Goal: Task Accomplishment & Management: Manage account settings

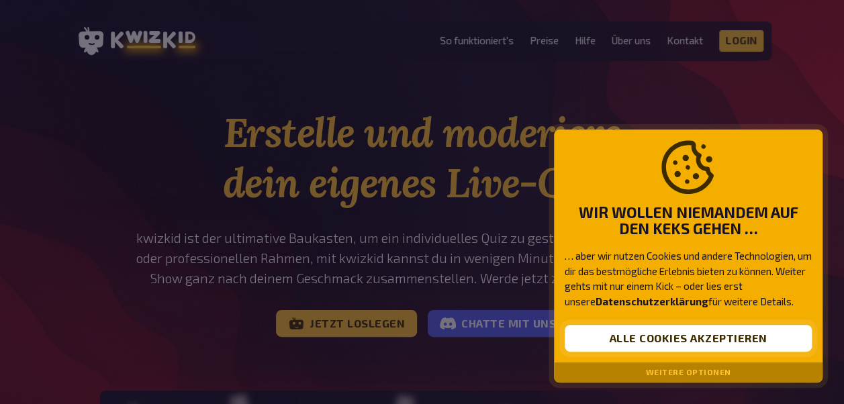
click at [696, 330] on button "Alle Cookies akzeptieren" at bounding box center [688, 338] width 247 height 27
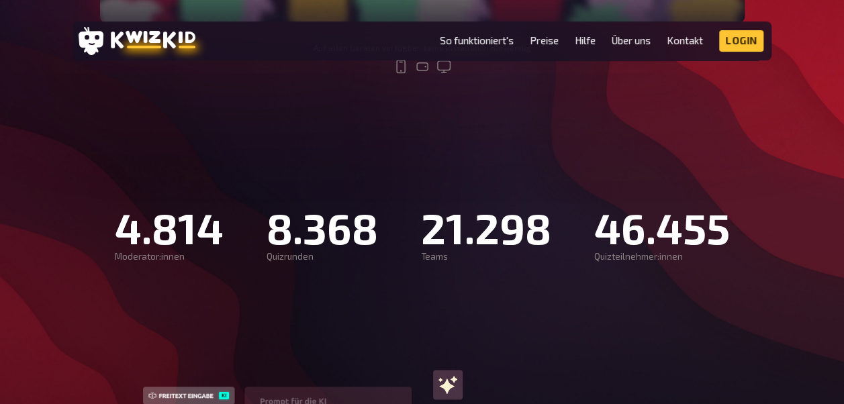
scroll to position [835, 0]
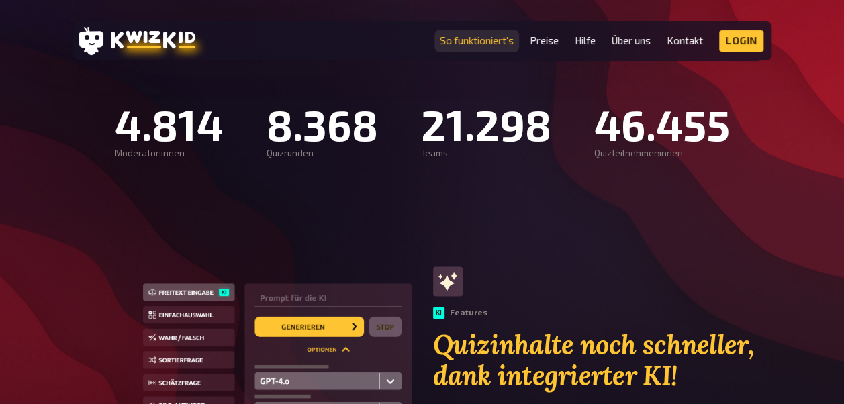
click at [482, 44] on link "So funktioniert's" at bounding box center [477, 40] width 74 height 11
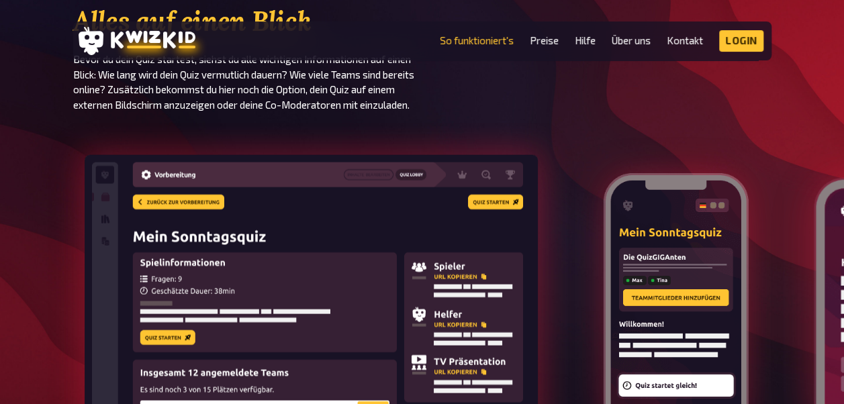
scroll to position [1405, 0]
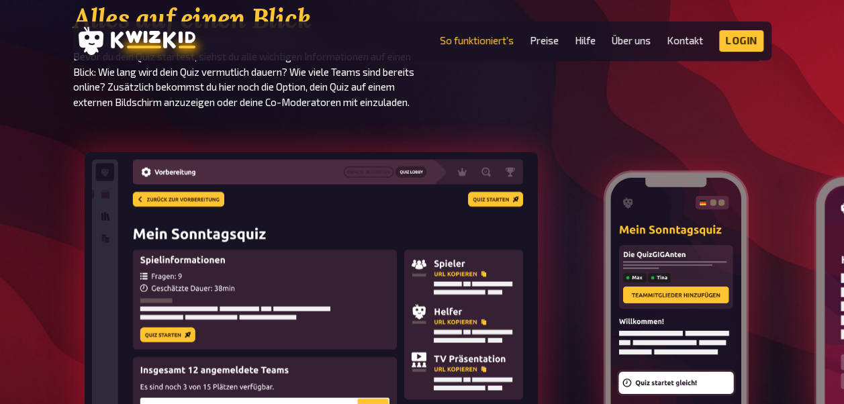
click at [655, 269] on img at bounding box center [675, 303] width 147 height 269
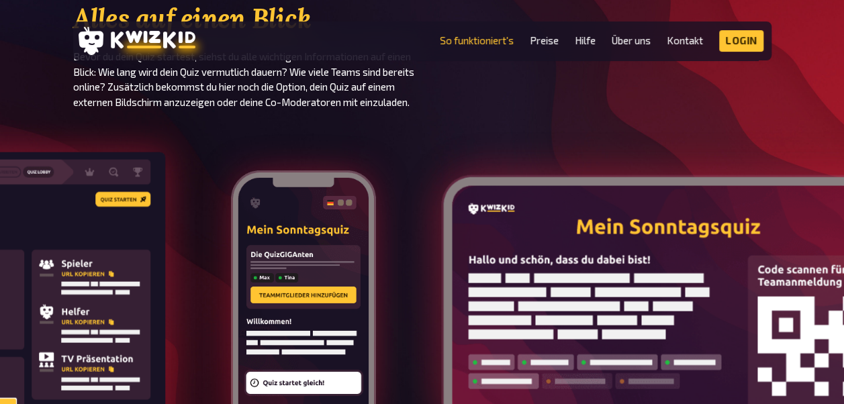
click at [345, 302] on div "Spieleransicht" at bounding box center [303, 309] width 169 height 280
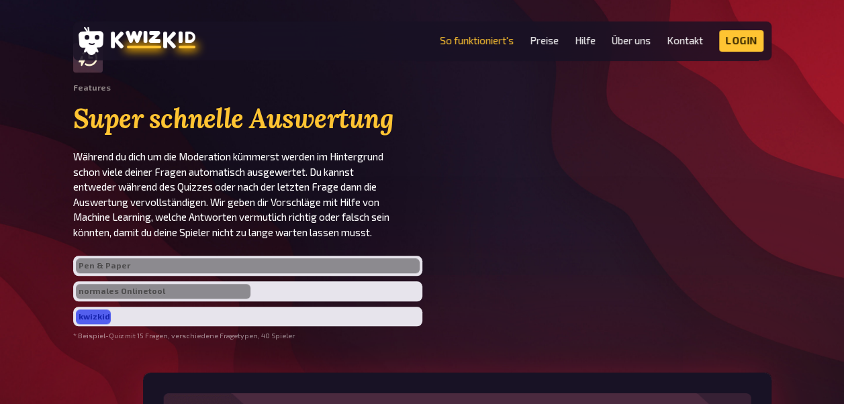
scroll to position [3015, 0]
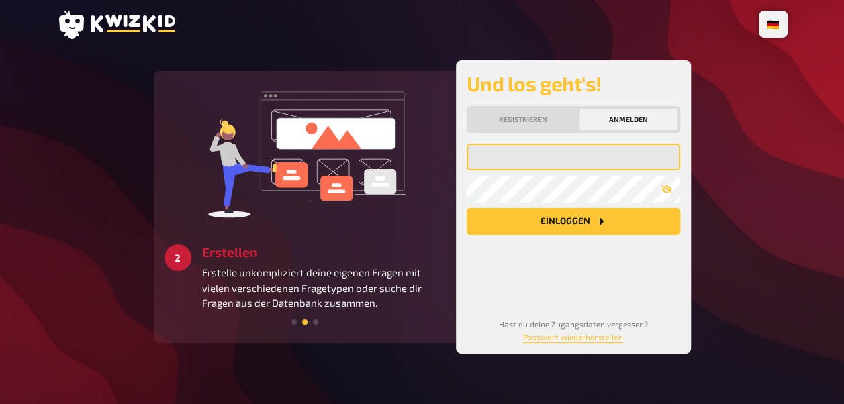
click at [541, 171] on input "email" at bounding box center [574, 157] width 214 height 27
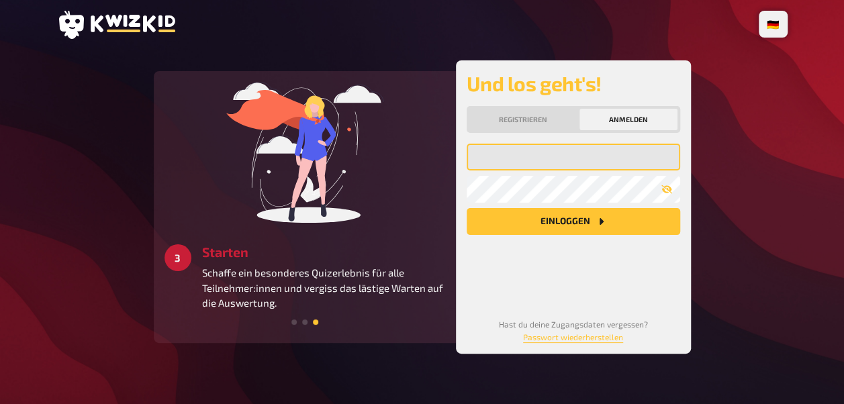
click at [535, 171] on input "email" at bounding box center [574, 157] width 214 height 27
type input "[EMAIL_ADDRESS][PERSON_NAME][DOMAIN_NAME]"
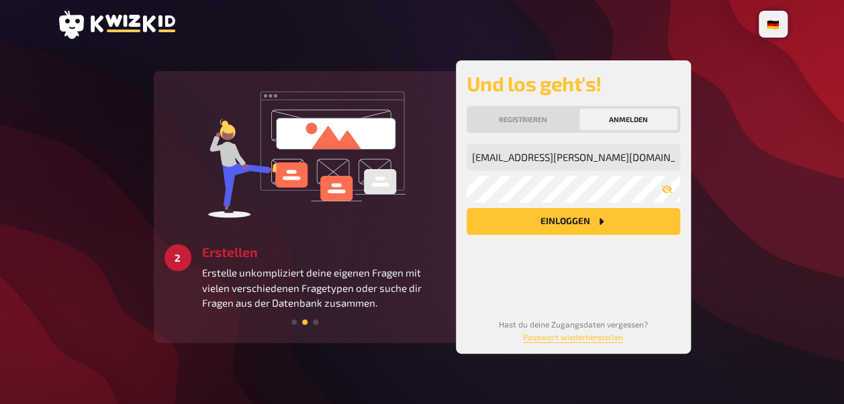
click at [588, 235] on button "Einloggen" at bounding box center [574, 221] width 214 height 27
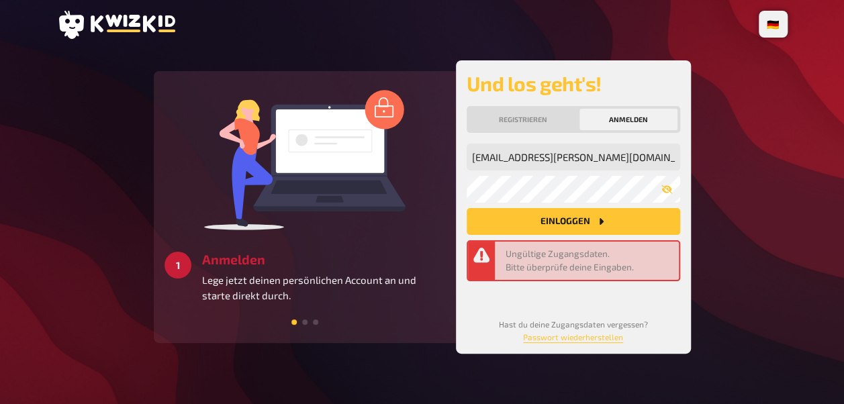
click at [582, 235] on button "Einloggen" at bounding box center [574, 221] width 214 height 27
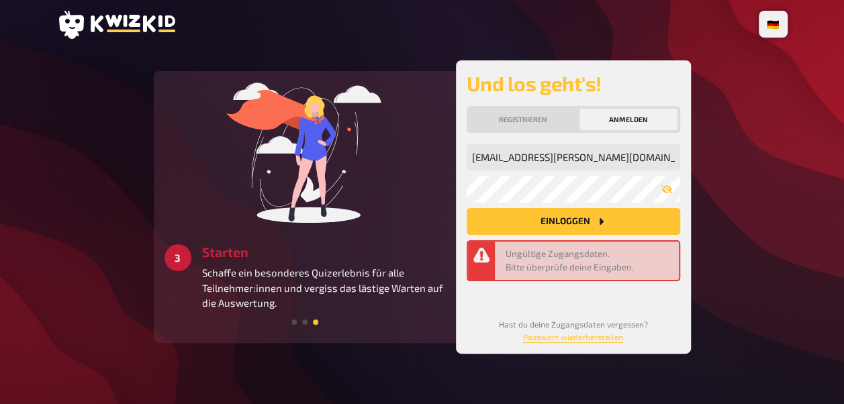
click at [591, 235] on button "Einloggen" at bounding box center [574, 221] width 214 height 27
click at [593, 342] on link "Passwort wiederherstellen" at bounding box center [573, 336] width 100 height 9
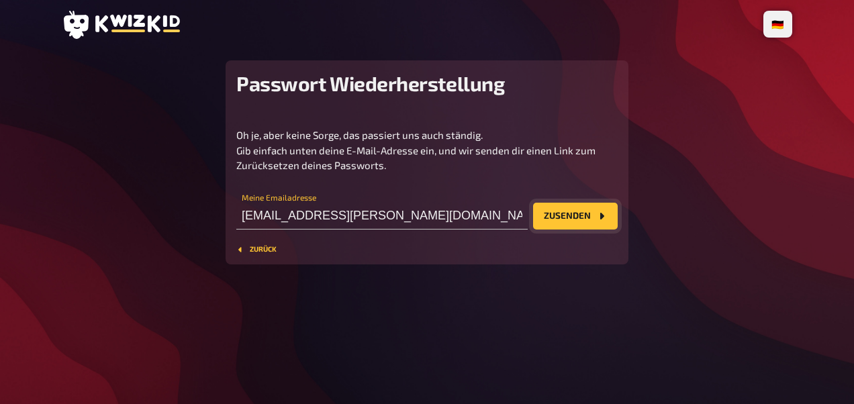
click at [598, 222] on icon "Zusenden" at bounding box center [601, 216] width 11 height 11
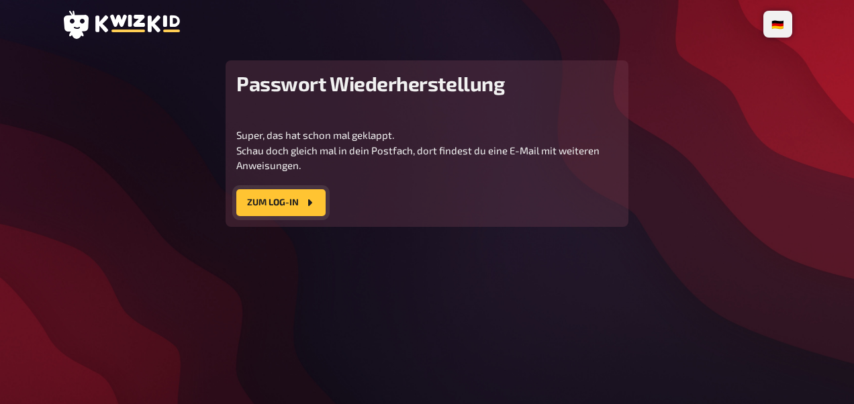
click at [287, 216] on button "Zum Log-In" at bounding box center [280, 202] width 89 height 27
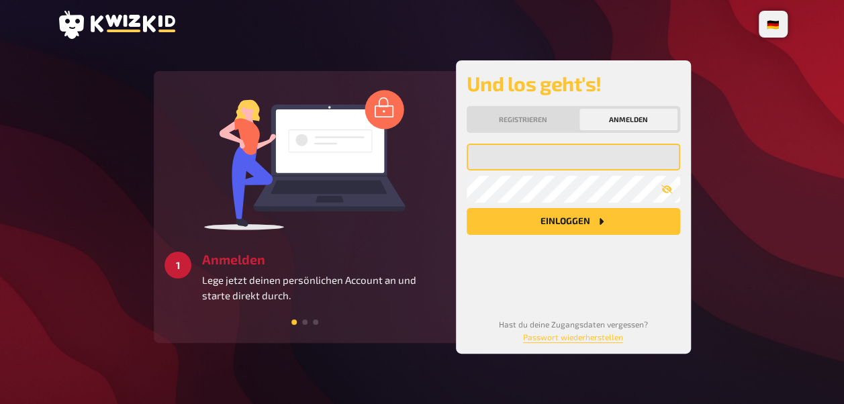
click at [581, 171] on input "email" at bounding box center [574, 157] width 214 height 27
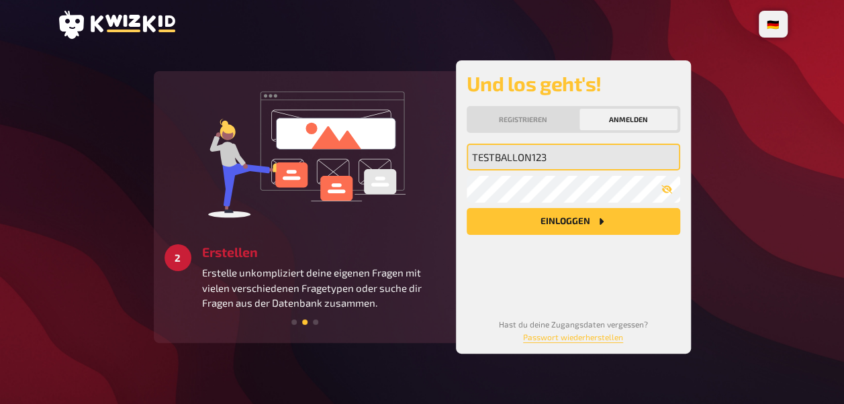
type input "TESTBALLON123"
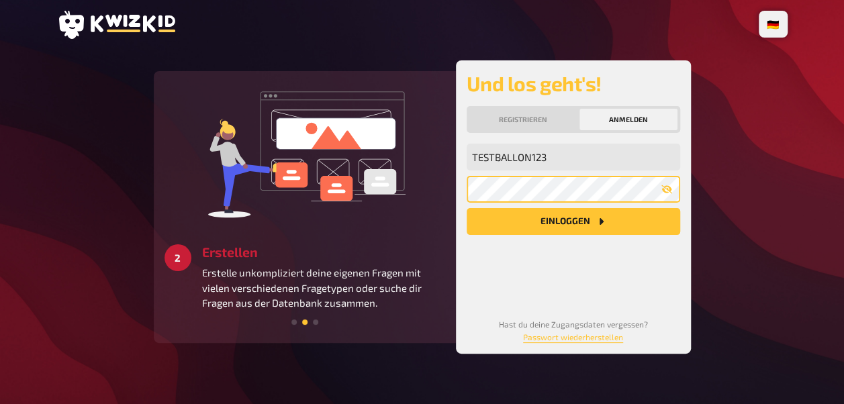
click at [467, 208] on button "Einloggen" at bounding box center [574, 221] width 214 height 27
